Goal: Task Accomplishment & Management: Complete application form

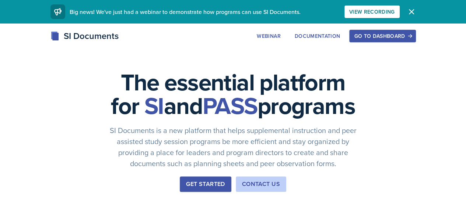
click at [406, 39] on div "Go to Dashboard" at bounding box center [382, 36] width 57 height 6
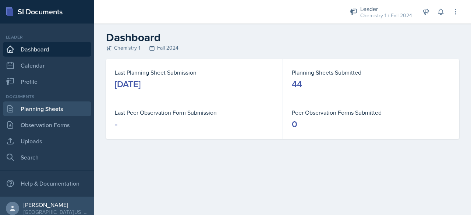
click at [55, 110] on link "Planning Sheets" at bounding box center [47, 109] width 88 height 15
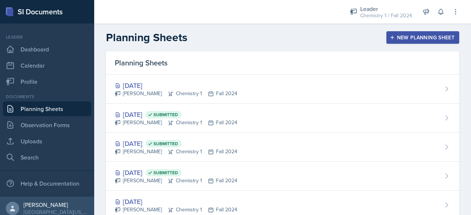
click at [395, 31] on button "New Planning Sheet" at bounding box center [423, 37] width 73 height 13
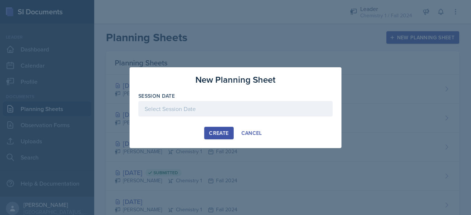
click at [262, 115] on div at bounding box center [235, 108] width 194 height 15
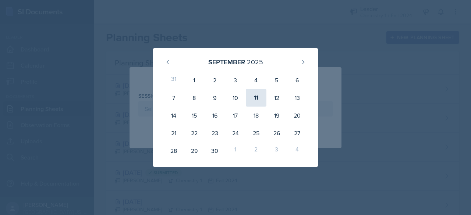
click at [260, 97] on div "11" at bounding box center [256, 98] width 21 height 18
type input "[DATE]"
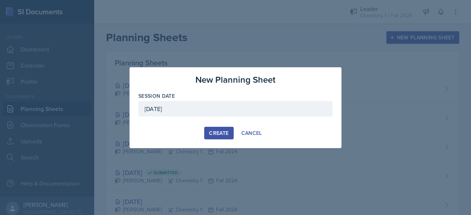
click at [230, 132] on button "Create" at bounding box center [218, 133] width 29 height 13
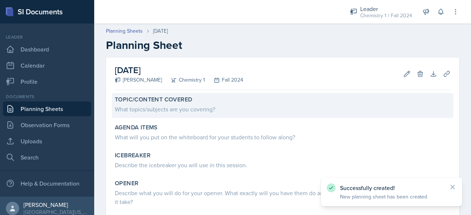
click at [184, 111] on div "What topics/subjects are you covering?" at bounding box center [283, 109] width 336 height 9
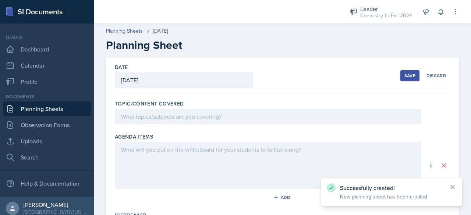
click at [175, 114] on div at bounding box center [268, 116] width 306 height 15
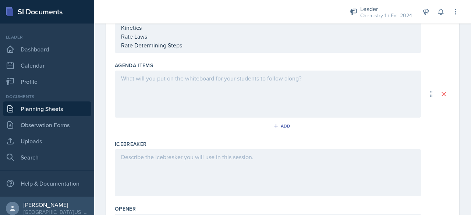
click at [155, 82] on div at bounding box center [268, 94] width 306 height 47
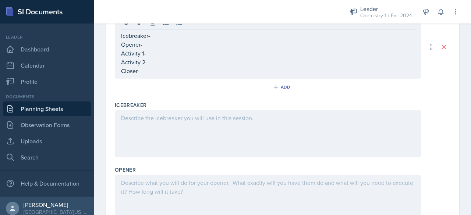
click at [151, 108] on div "Icebreaker" at bounding box center [283, 131] width 336 height 65
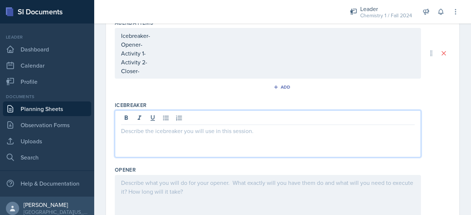
click at [155, 119] on div at bounding box center [268, 134] width 306 height 47
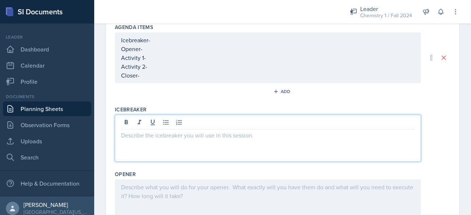
scroll to position [129, 0]
click at [173, 63] on p "Activity 2-" at bounding box center [268, 65] width 294 height 9
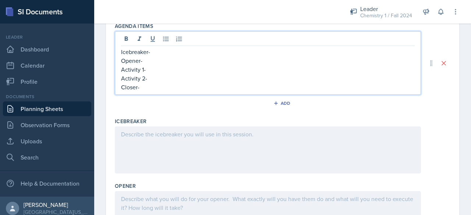
scroll to position [141, 0]
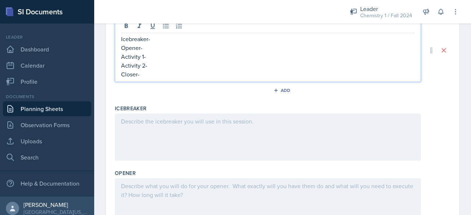
click at [169, 62] on p "Activity 2-" at bounding box center [268, 65] width 294 height 9
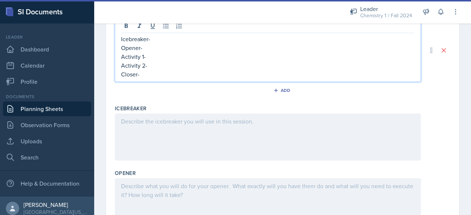
click at [162, 38] on p "Icebreaker-" at bounding box center [268, 39] width 294 height 9
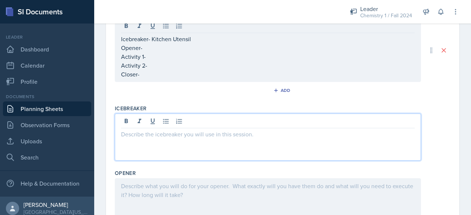
click at [142, 123] on div at bounding box center [268, 137] width 306 height 47
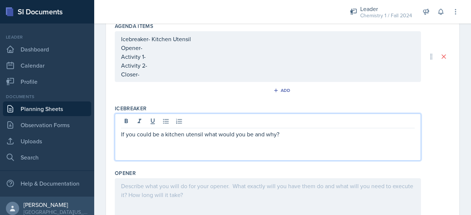
click at [169, 125] on div at bounding box center [268, 122] width 294 height 12
click at [168, 124] on button at bounding box center [166, 121] width 10 height 10
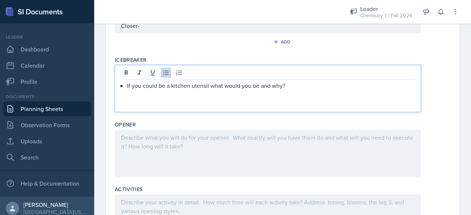
scroll to position [178, 0]
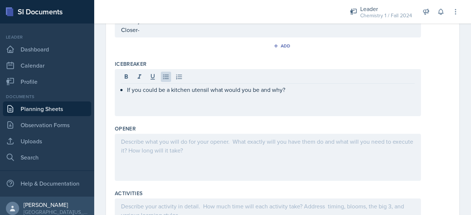
click at [154, 164] on div at bounding box center [268, 157] width 306 height 47
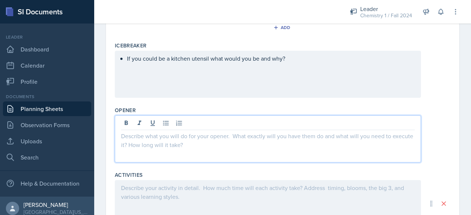
scroll to position [192, 0]
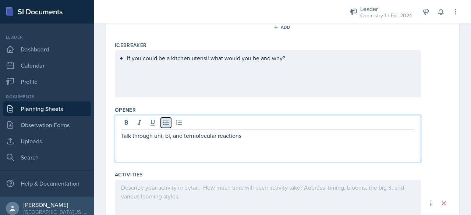
click at [161, 126] on button at bounding box center [166, 123] width 10 height 10
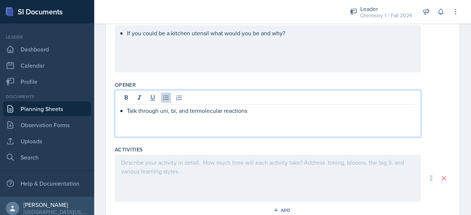
scroll to position [215, 0]
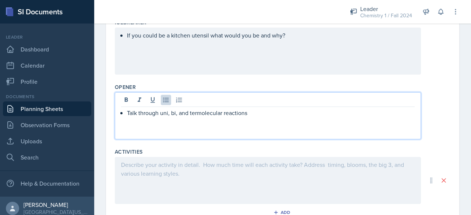
click at [147, 173] on div at bounding box center [268, 180] width 306 height 47
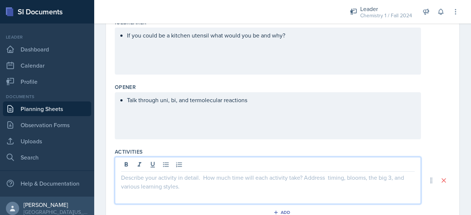
scroll to position [228, 0]
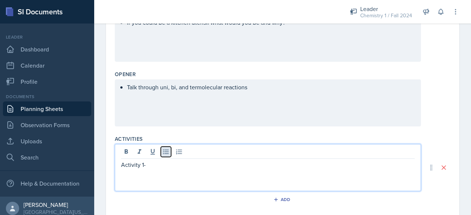
click at [163, 150] on icon at bounding box center [165, 151] width 7 height 7
click at [161, 161] on p "Activity 1-" at bounding box center [271, 165] width 288 height 9
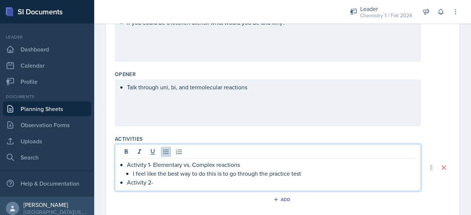
click at [168, 182] on p "Activity 2-" at bounding box center [271, 182] width 288 height 9
click at [311, 179] on p "Activity 2-" at bounding box center [271, 182] width 288 height 9
click at [310, 178] on p "Activity 2-" at bounding box center [271, 182] width 288 height 9
click at [309, 176] on p "I feel like the best way to do this is to go through the practice test" at bounding box center [274, 173] width 282 height 9
click at [309, 176] on p "I feel like the best way to do this is to go through the practice test in canvas" at bounding box center [274, 173] width 282 height 9
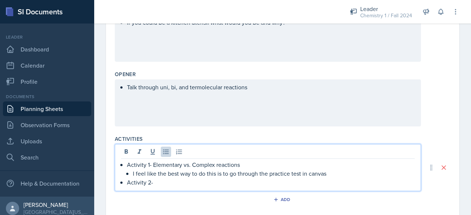
click at [307, 185] on p "Activity 2-" at bounding box center [271, 182] width 288 height 9
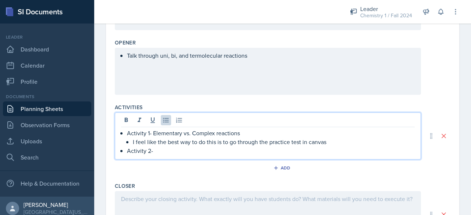
scroll to position [259, 0]
click at [332, 144] on p "I feel like the best way to do this is to go through the practice test in canvas" at bounding box center [274, 142] width 282 height 9
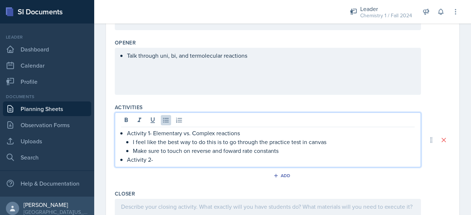
click at [234, 155] on p "Activity 2-" at bounding box center [271, 159] width 288 height 9
click at [234, 152] on p "Make sure to touch on reverse and foward rate constants" at bounding box center [274, 151] width 282 height 9
click at [180, 173] on div "Add" at bounding box center [283, 178] width 336 height 14
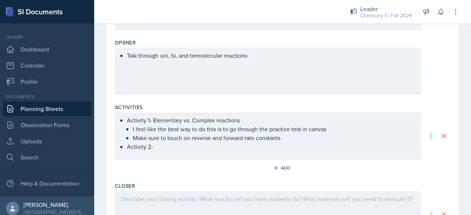
click at [173, 148] on ul "Activity 1- Elementary vs. Complex reactions I feel like the best way to do thi…" at bounding box center [271, 133] width 288 height 35
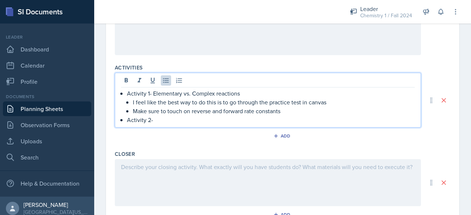
scroll to position [299, 0]
click at [162, 173] on div at bounding box center [268, 182] width 306 height 47
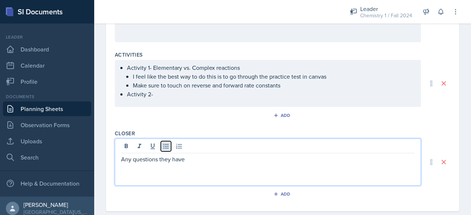
click at [167, 147] on icon at bounding box center [166, 146] width 6 height 5
click at [197, 99] on div "Activity 1- Elementary vs. Complex reactions I feel like the best way to do thi…" at bounding box center [268, 83] width 306 height 47
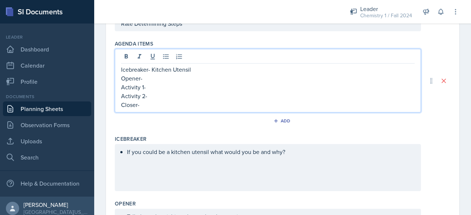
click at [182, 74] on p "Opener-" at bounding box center [268, 78] width 294 height 9
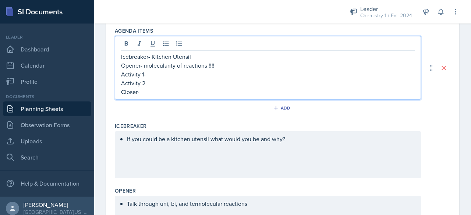
click at [175, 71] on p "Activity 1-" at bounding box center [268, 74] width 294 height 9
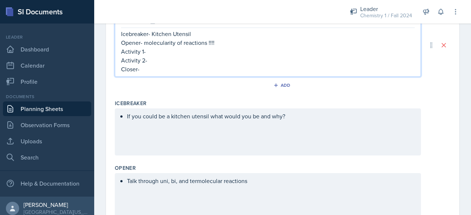
scroll to position [147, 0]
click at [168, 62] on p "Activity 2-" at bounding box center [268, 59] width 294 height 9
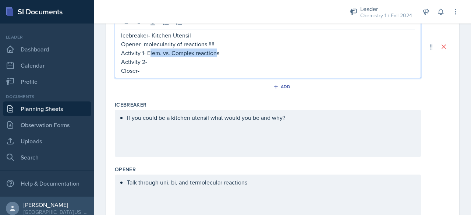
drag, startPoint x: 150, startPoint y: 52, endPoint x: 215, endPoint y: 52, distance: 65.6
click at [215, 52] on p "Activity 1- Elem. vs. Complex reactions" at bounding box center [268, 53] width 294 height 9
click at [215, 52] on p "Activity 1- Es" at bounding box center [268, 53] width 294 height 9
click at [216, 58] on p "Activity 2-" at bounding box center [268, 61] width 294 height 9
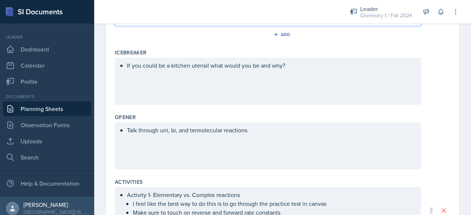
scroll to position [198, 0]
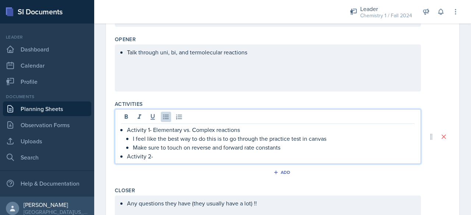
click at [163, 152] on p "Activity 2-" at bounding box center [271, 156] width 288 height 9
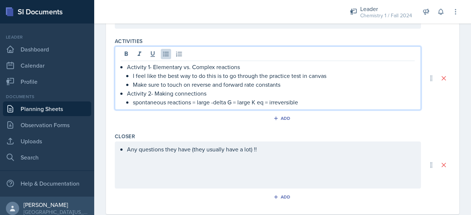
click at [214, 116] on div "Add" at bounding box center [283, 120] width 336 height 14
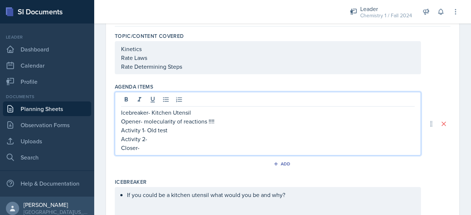
click at [194, 144] on p "Closer-" at bounding box center [268, 148] width 294 height 9
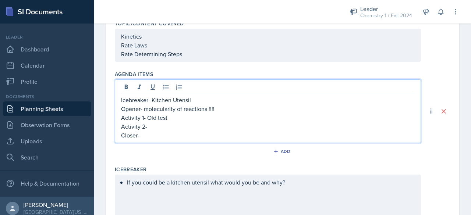
click at [187, 132] on p "Closer-" at bounding box center [268, 135] width 294 height 9
click at [186, 126] on p "Activity 2-" at bounding box center [268, 126] width 294 height 9
click at [186, 126] on p "Activity 2- Making Connections" at bounding box center [268, 126] width 294 height 9
click at [184, 133] on p "Closer-" at bounding box center [268, 135] width 294 height 9
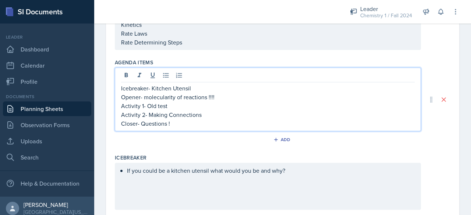
scroll to position [0, 0]
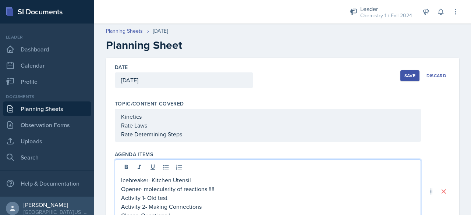
click at [401, 71] on button "Save" at bounding box center [410, 75] width 19 height 11
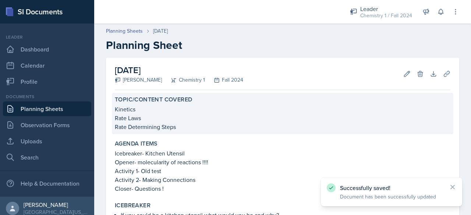
scroll to position [169, 0]
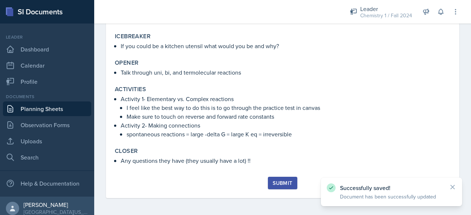
click at [278, 190] on div "Submit" at bounding box center [283, 187] width 336 height 21
click at [277, 186] on div "Submit" at bounding box center [283, 183] width 20 height 6
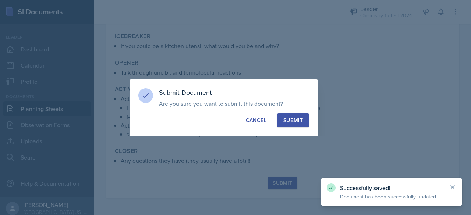
click at [297, 120] on div "Submit" at bounding box center [294, 120] width 20 height 7
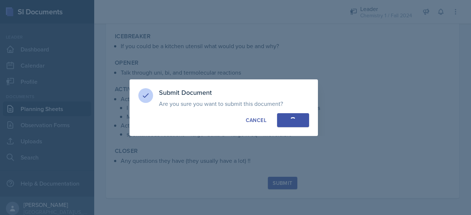
scroll to position [148, 0]
